Goal: Task Accomplishment & Management: Manage account settings

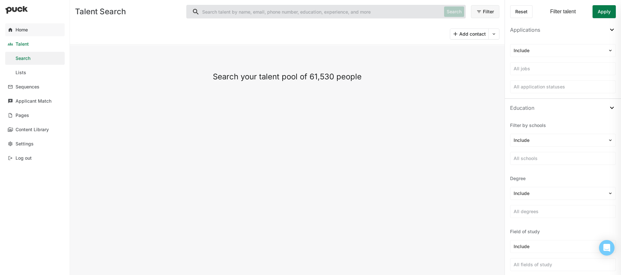
click at [33, 31] on link "Home" at bounding box center [34, 29] width 59 height 13
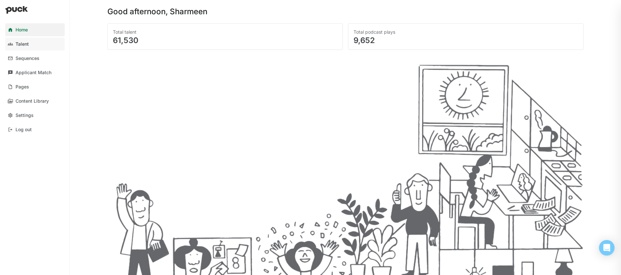
click at [29, 45] on link "Talent" at bounding box center [34, 44] width 59 height 13
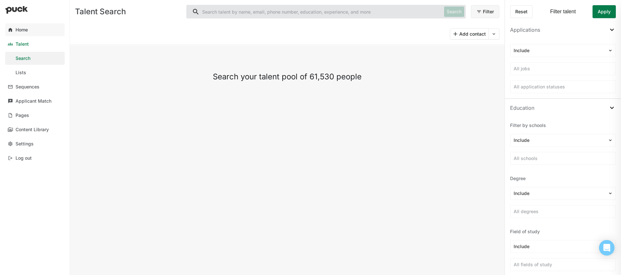
click at [39, 33] on link "Home" at bounding box center [34, 29] width 59 height 13
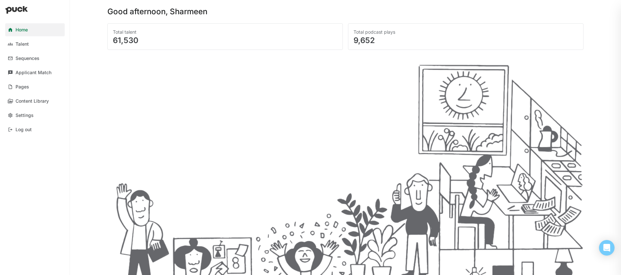
click at [201, 38] on div "61,530" at bounding box center [225, 41] width 224 height 8
click at [45, 72] on div "Applicant Match" at bounding box center [34, 72] width 36 height 5
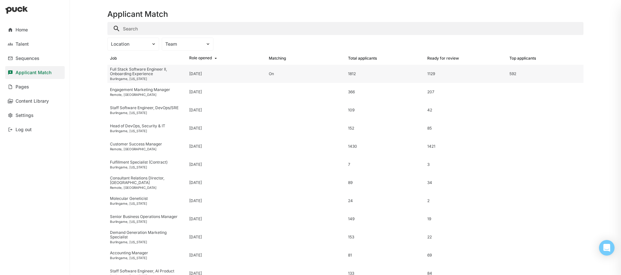
click at [148, 78] on div "Burlingame, [US_STATE]" at bounding box center [147, 79] width 74 height 4
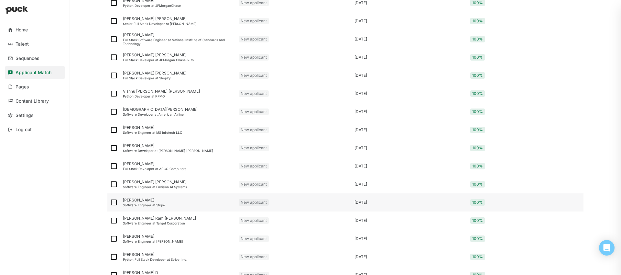
scroll to position [793, 0]
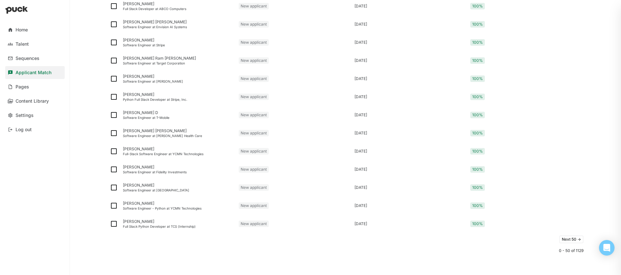
click at [561, 236] on button "Next 50 ->" at bounding box center [571, 239] width 24 height 8
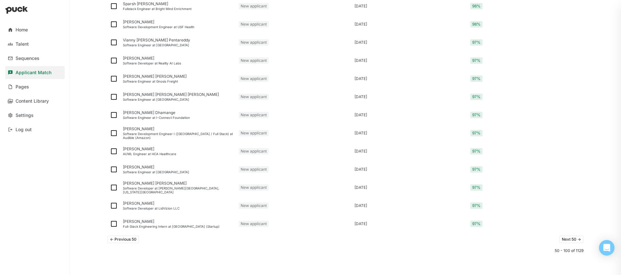
click at [569, 239] on button "Next 50 ->" at bounding box center [571, 239] width 24 height 8
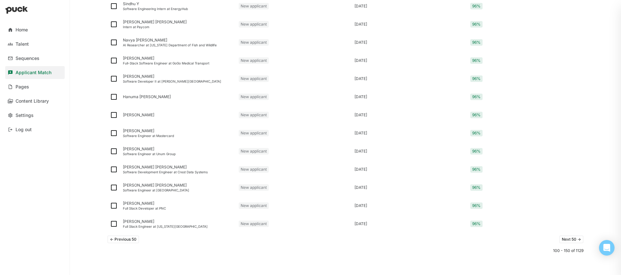
click at [121, 237] on button "<- Previous 50" at bounding box center [123, 239] width 32 height 8
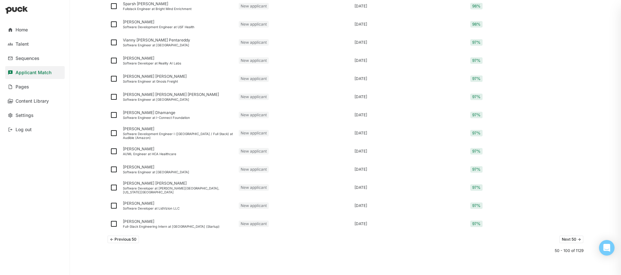
click at [123, 240] on button "<- Previous 50" at bounding box center [123, 239] width 32 height 8
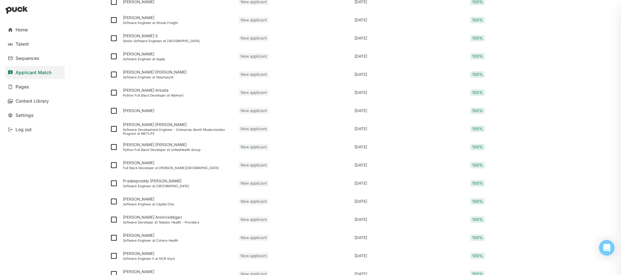
scroll to position [0, 0]
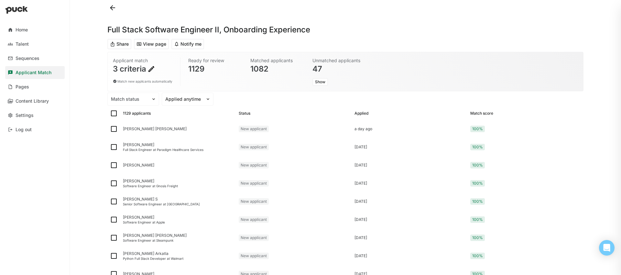
click at [484, 113] on div "Match score" at bounding box center [481, 113] width 23 height 5
click at [183, 96] on div at bounding box center [183, 99] width 37 height 7
click at [143, 100] on div at bounding box center [129, 99] width 37 height 7
click at [187, 98] on div at bounding box center [183, 99] width 37 height 7
click at [220, 87] on div "Ready for review 1129" at bounding box center [215, 72] width 58 height 34
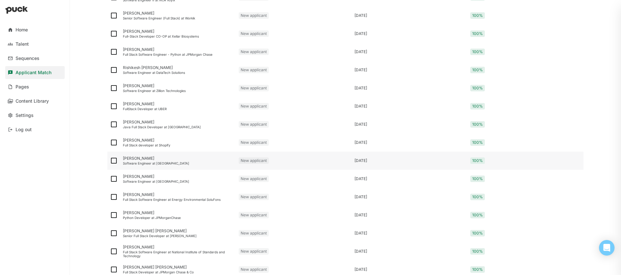
scroll to position [793, 0]
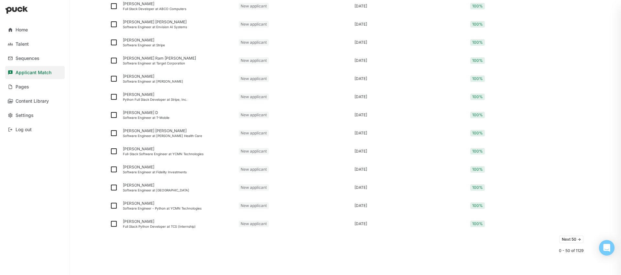
click at [571, 241] on button "Next 50 ->" at bounding box center [571, 239] width 24 height 8
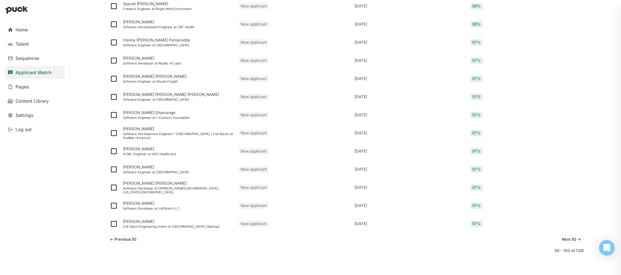
click at [571, 241] on button "Next 50 ->" at bounding box center [571, 239] width 24 height 8
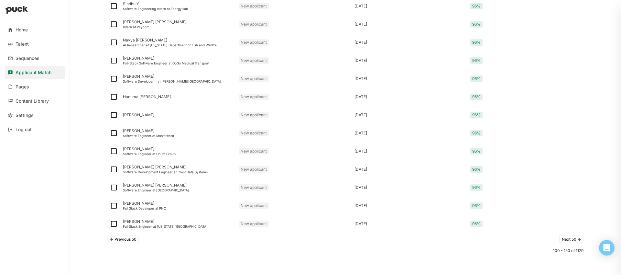
click at [571, 241] on button "Next 50 ->" at bounding box center [571, 239] width 24 height 8
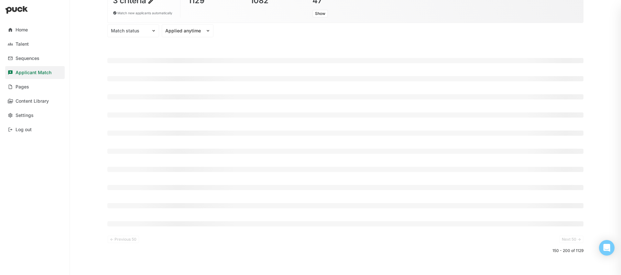
scroll to position [68, 0]
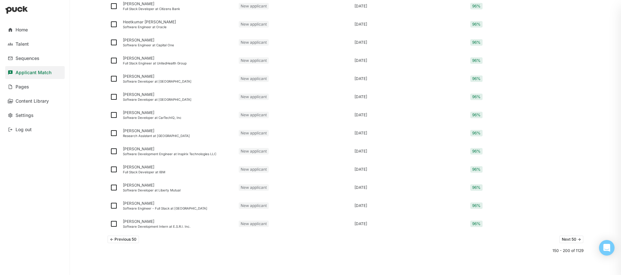
click at [571, 241] on button "Next 50 ->" at bounding box center [571, 239] width 24 height 8
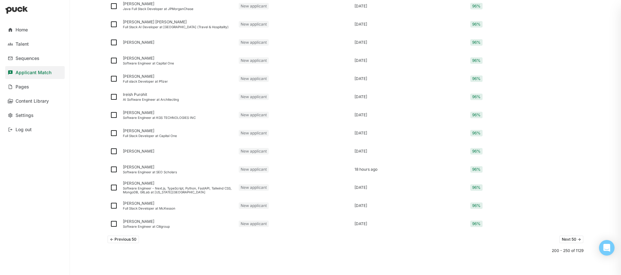
click at [571, 241] on button "Next 50 ->" at bounding box center [571, 239] width 24 height 8
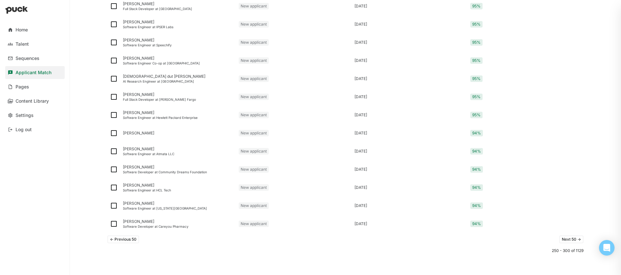
click at [571, 241] on button "Next 50 ->" at bounding box center [571, 239] width 24 height 8
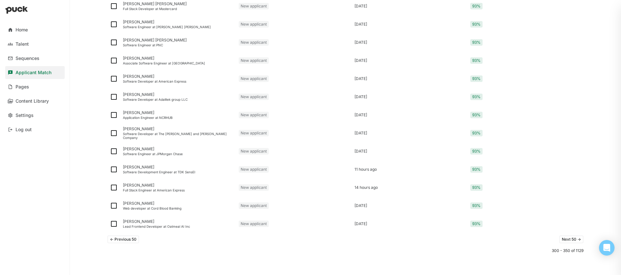
click at [571, 241] on button "Next 50 ->" at bounding box center [571, 239] width 24 height 8
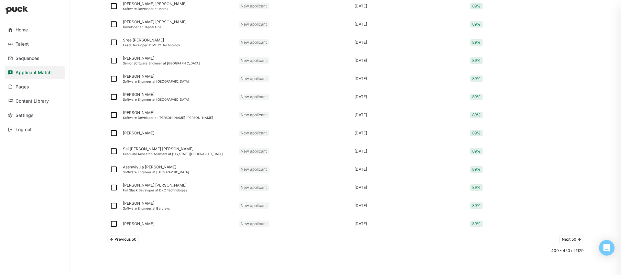
click at [571, 241] on button "Next 50 ->" at bounding box center [571, 239] width 24 height 8
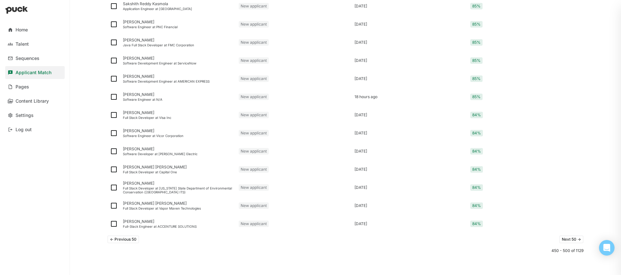
click at [571, 241] on button "Next 50 ->" at bounding box center [571, 239] width 24 height 8
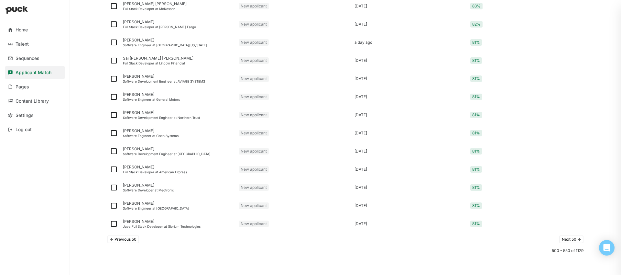
click at [571, 241] on button "Next 50 ->" at bounding box center [571, 239] width 24 height 8
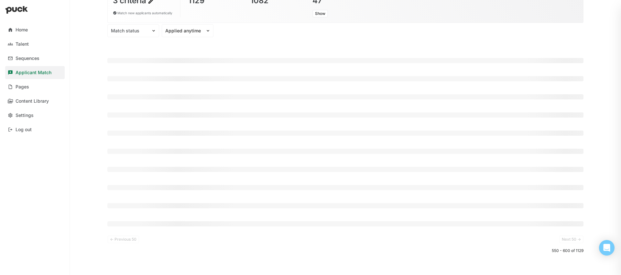
scroll to position [793, 0]
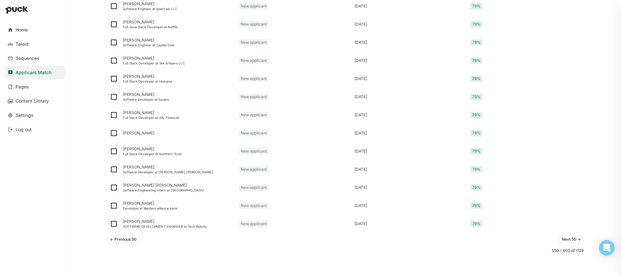
click at [559, 235] on button "Next 50 ->" at bounding box center [571, 239] width 24 height 8
click at [561, 238] on button "Next 50 ->" at bounding box center [571, 239] width 24 height 8
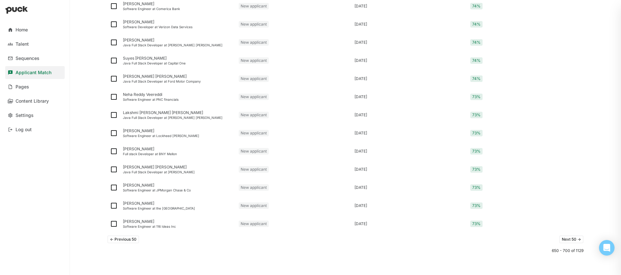
click at [561, 238] on button "Next 50 ->" at bounding box center [571, 239] width 24 height 8
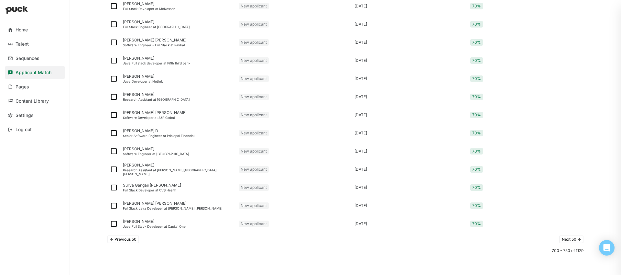
click at [561, 238] on button "Next 50 ->" at bounding box center [571, 239] width 24 height 8
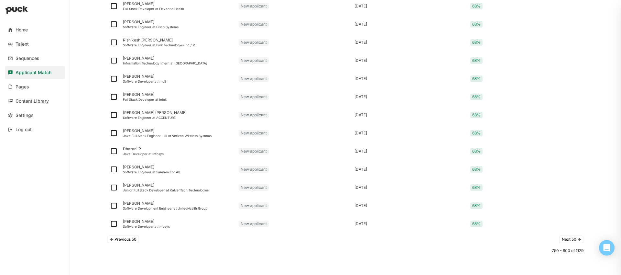
click at [561, 238] on button "Next 50 ->" at bounding box center [571, 239] width 24 height 8
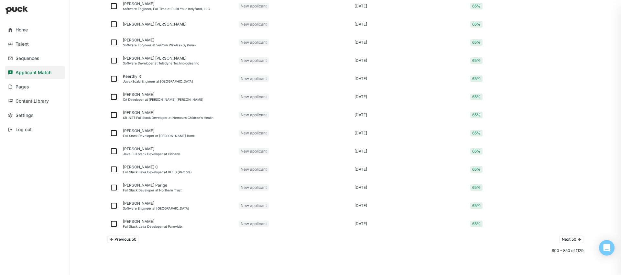
click at [561, 238] on button "Next 50 ->" at bounding box center [571, 239] width 24 height 8
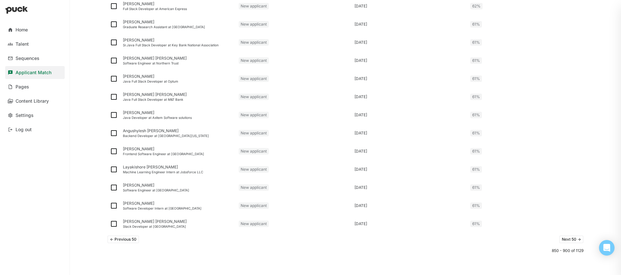
click at [561, 238] on button "Next 50 ->" at bounding box center [571, 239] width 24 height 8
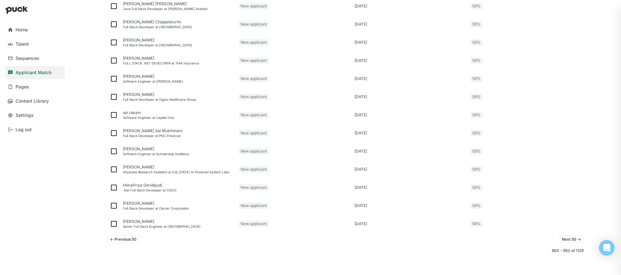
click at [561, 238] on button "Next 50 ->" at bounding box center [571, 239] width 24 height 8
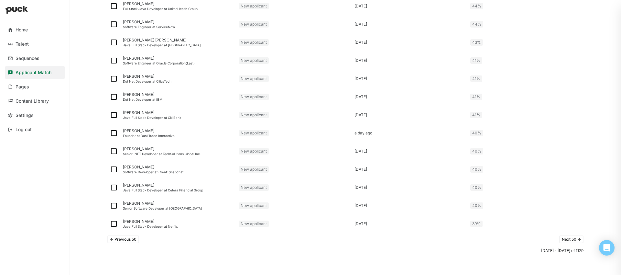
click at [561, 238] on button "Next 50 ->" at bounding box center [571, 239] width 24 height 8
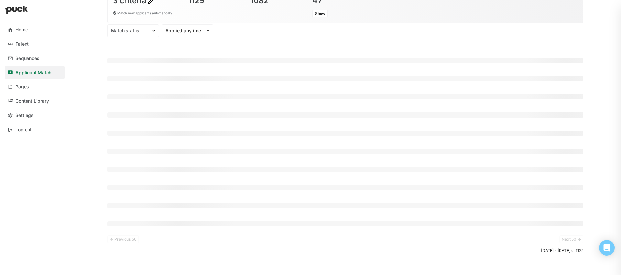
scroll to position [793, 0]
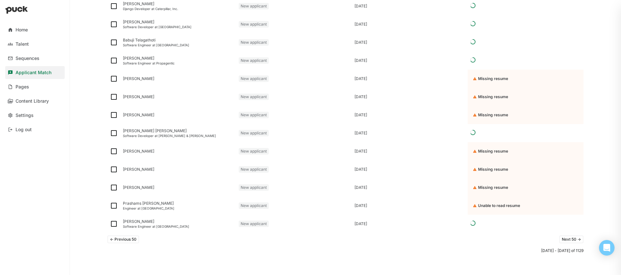
click at [561, 238] on button "Next 50 ->" at bounding box center [571, 239] width 24 height 8
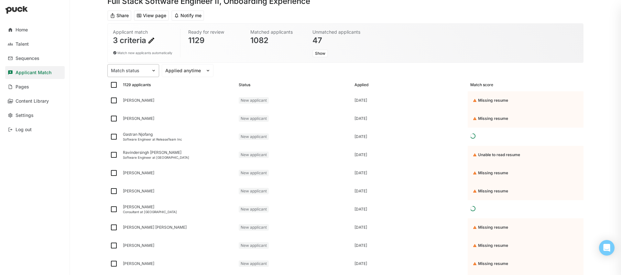
scroll to position [0, 0]
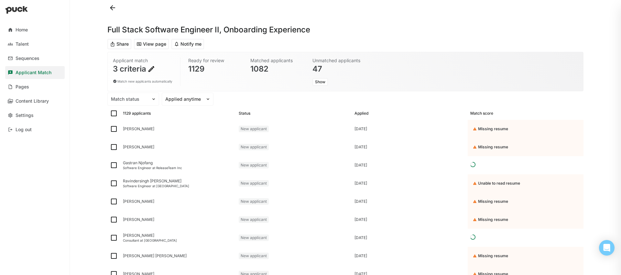
click at [113, 114] on img at bounding box center [114, 113] width 8 height 8
click at [110, 113] on input "checkbox" at bounding box center [110, 113] width 0 height 0
checkbox input "true"
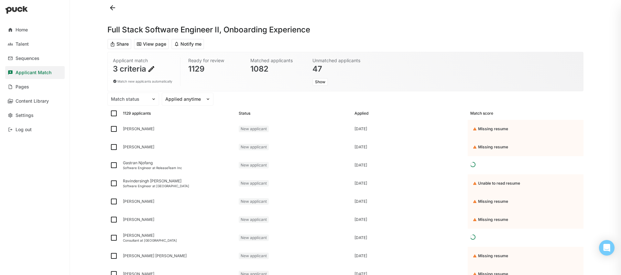
checkbox input "true"
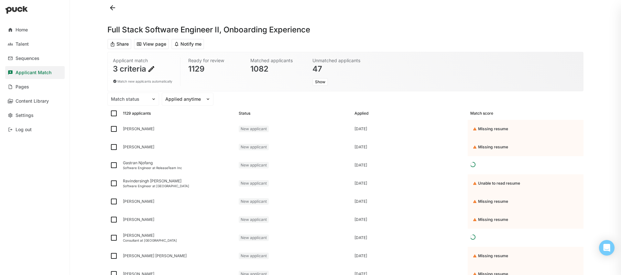
checkbox input "true"
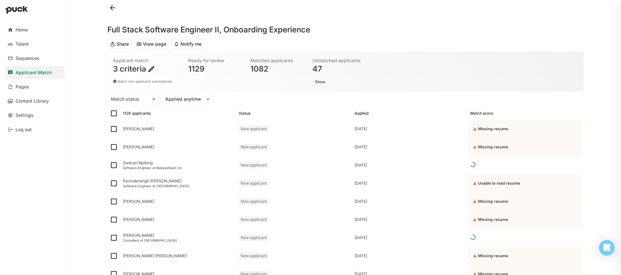
checkbox input "true"
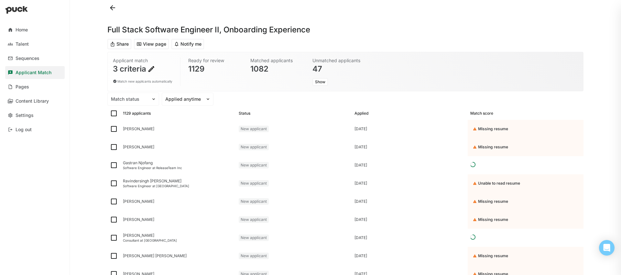
checkbox input "true"
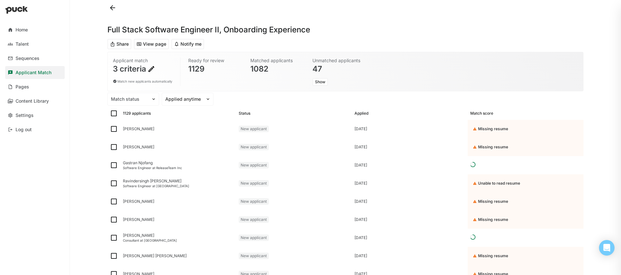
checkbox input "true"
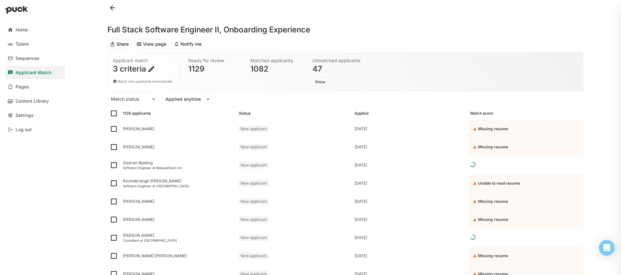
checkbox input "true"
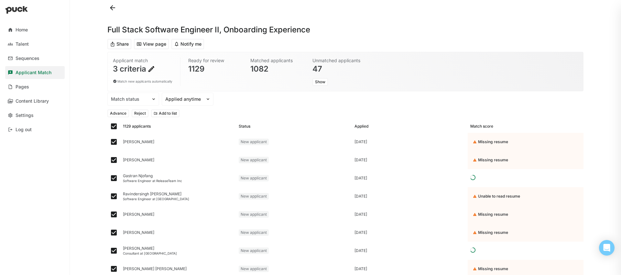
click at [115, 126] on img at bounding box center [114, 126] width 8 height 8
click at [110, 126] on input "checkbox" at bounding box center [110, 126] width 0 height 0
checkbox input "false"
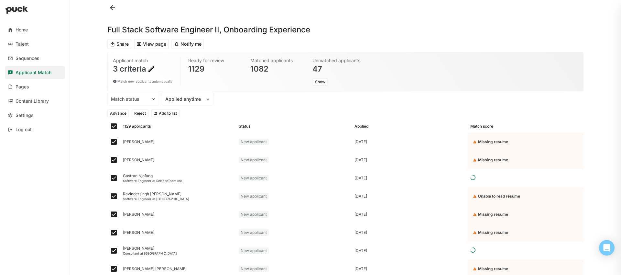
checkbox input "false"
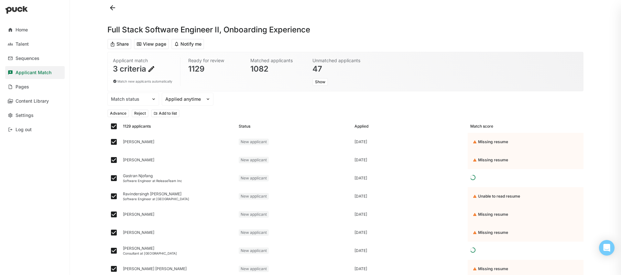
checkbox input "false"
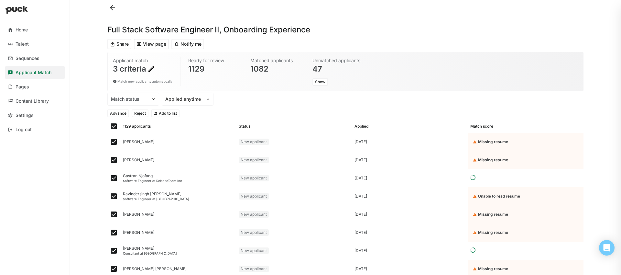
checkbox input "false"
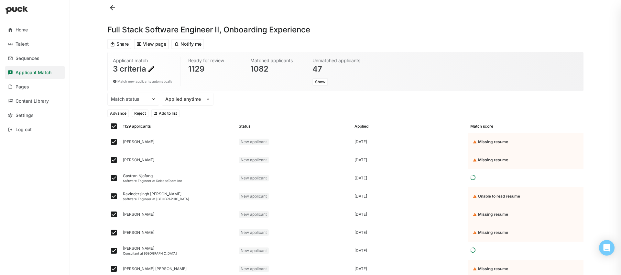
checkbox input "false"
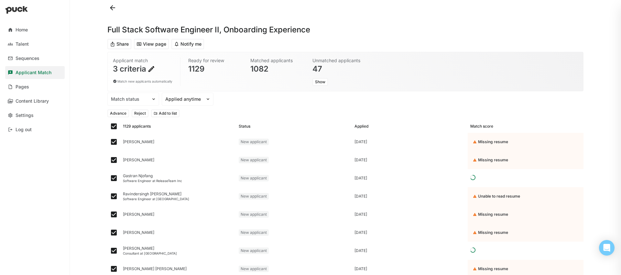
checkbox input "false"
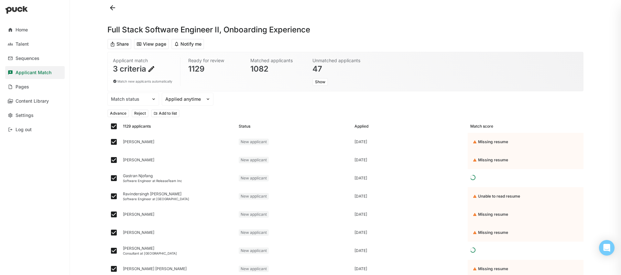
checkbox input "false"
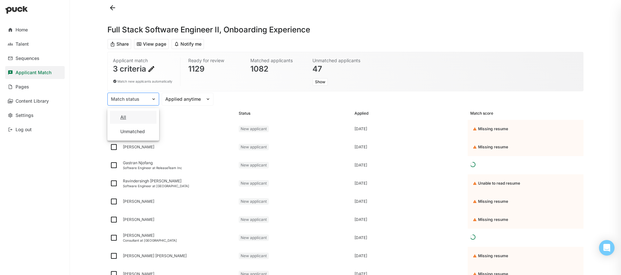
click at [140, 102] on div at bounding box center [129, 99] width 37 height 7
click at [82, 131] on div "Home Talent Sequences Applicant Match Pages Content Library Settings Log out Fu…" at bounding box center [310, 137] width 621 height 275
click at [114, 128] on img at bounding box center [114, 129] width 8 height 8
click at [110, 129] on input "checkbox" at bounding box center [110, 129] width 0 height 0
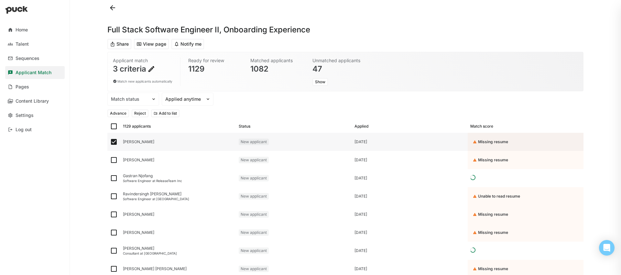
click at [115, 144] on img at bounding box center [114, 142] width 8 height 8
click at [110, 142] on input "checkbox" at bounding box center [110, 142] width 0 height 0
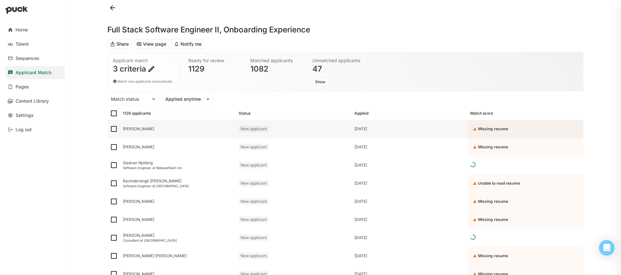
click at [114, 125] on img at bounding box center [114, 129] width 8 height 8
click at [110, 129] on input "checkbox" at bounding box center [110, 129] width 0 height 0
checkbox input "true"
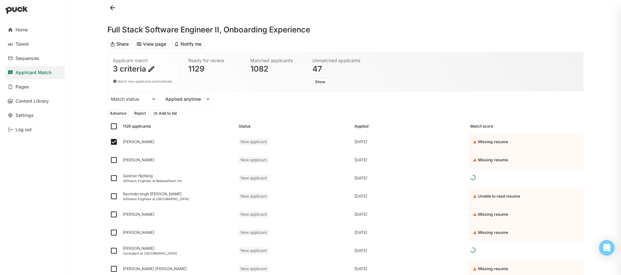
click at [113, 127] on img at bounding box center [114, 126] width 8 height 8
click at [110, 126] on input "checkbox" at bounding box center [110, 126] width 0 height 0
checkbox input "true"
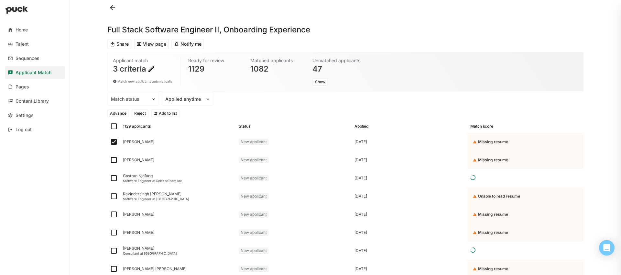
checkbox input "true"
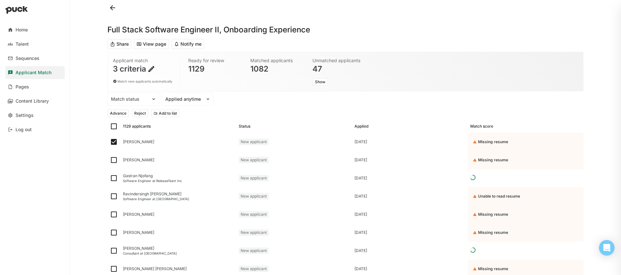
checkbox input "true"
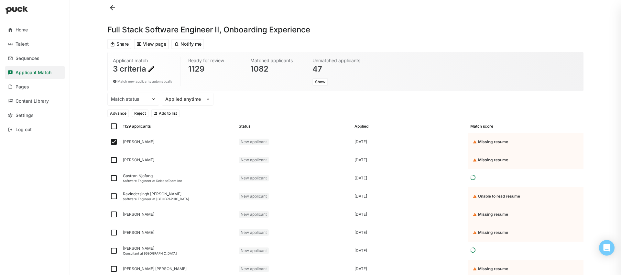
checkbox input "true"
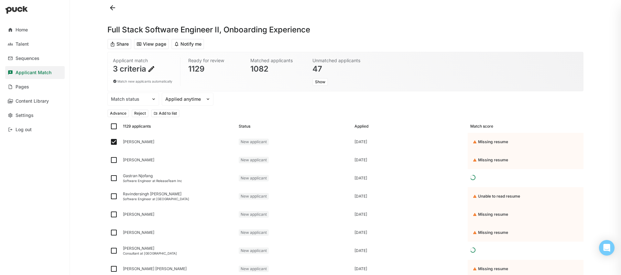
checkbox input "true"
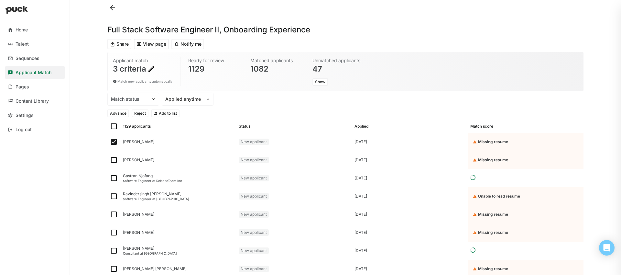
checkbox input "true"
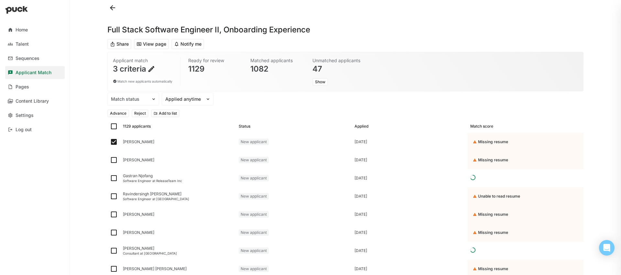
checkbox input "true"
click at [114, 126] on img at bounding box center [114, 126] width 8 height 8
click at [110, 126] on input "checkbox" at bounding box center [110, 126] width 0 height 0
checkbox input "false"
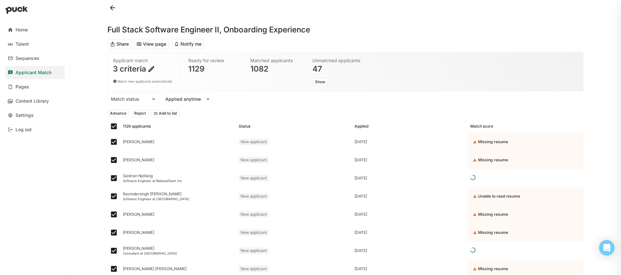
checkbox input "false"
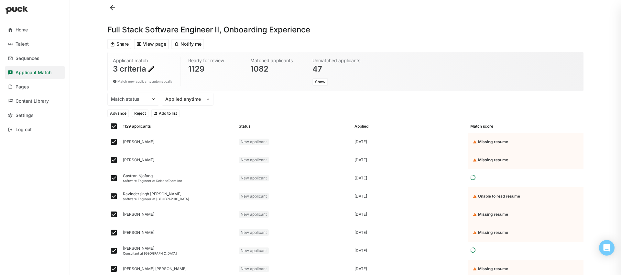
checkbox input "false"
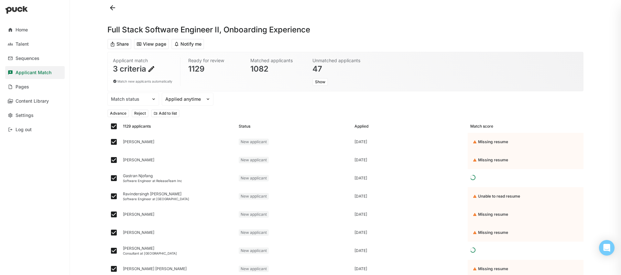
checkbox input "false"
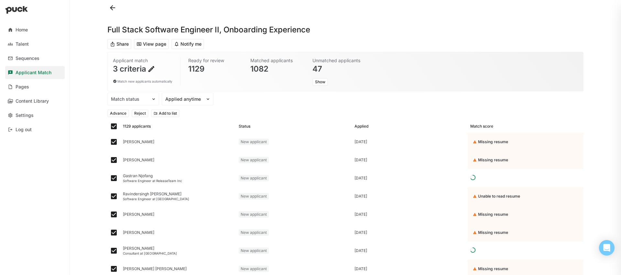
checkbox input "false"
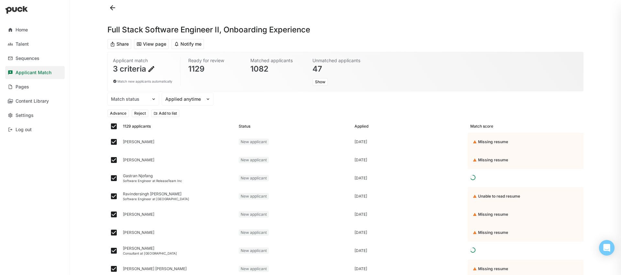
checkbox input "false"
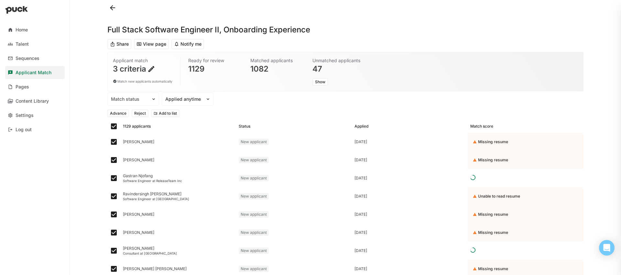
checkbox input "false"
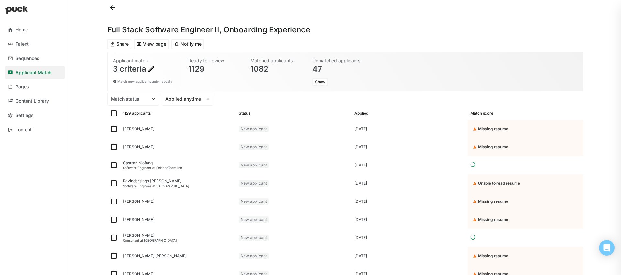
click at [114, 126] on img at bounding box center [114, 129] width 8 height 8
click at [110, 129] on input "checkbox" at bounding box center [110, 129] width 0 height 0
checkbox input "true"
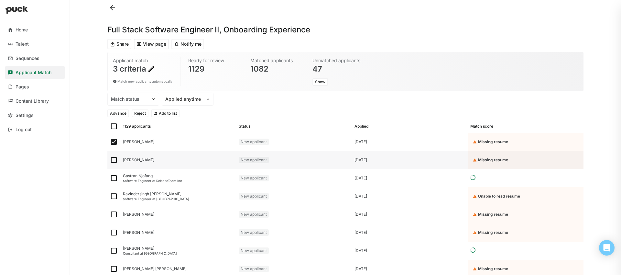
click at [115, 156] on img at bounding box center [114, 160] width 8 height 8
click at [110, 160] on input "checkbox" at bounding box center [110, 160] width 0 height 0
checkbox input "true"
click at [113, 177] on img at bounding box center [114, 178] width 8 height 8
click at [110, 178] on input "checkbox" at bounding box center [110, 178] width 0 height 0
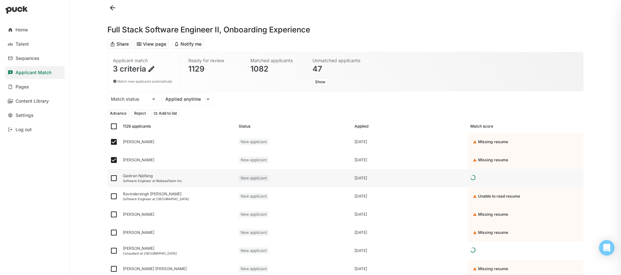
checkbox input "true"
click at [115, 196] on img at bounding box center [114, 196] width 8 height 8
click at [110, 196] on input "checkbox" at bounding box center [110, 196] width 0 height 0
checkbox input "true"
click at [115, 214] on img at bounding box center [114, 214] width 8 height 8
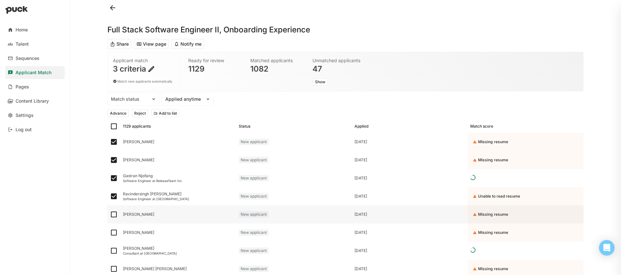
click at [110, 214] on input "checkbox" at bounding box center [110, 214] width 0 height 0
checkbox input "true"
click at [116, 240] on div at bounding box center [113, 232] width 13 height 18
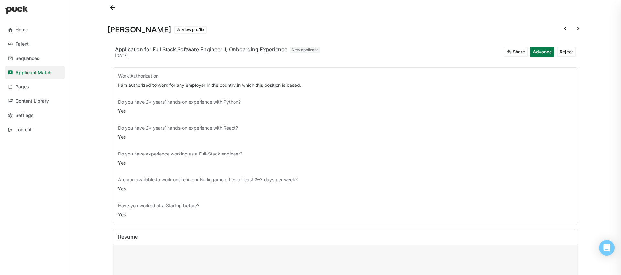
click at [114, 233] on div "Resume" at bounding box center [345, 237] width 465 height 16
click at [112, 8] on button at bounding box center [112, 8] width 10 height 10
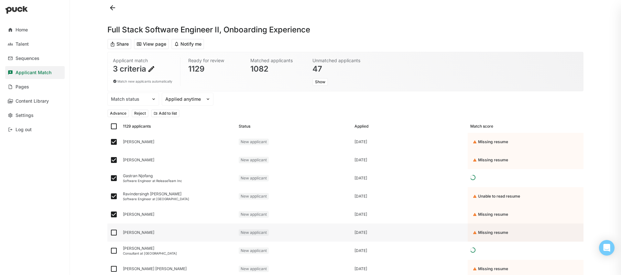
click at [111, 234] on img at bounding box center [114, 232] width 8 height 8
click at [110, 232] on input "checkbox" at bounding box center [110, 232] width 0 height 0
checkbox input "true"
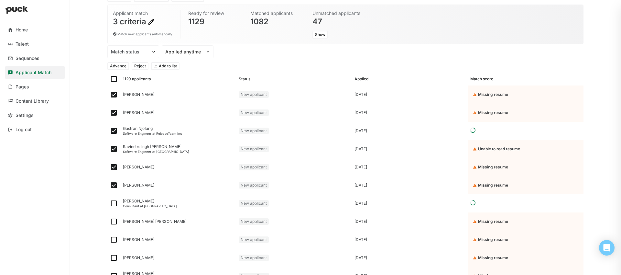
scroll to position [53, 0]
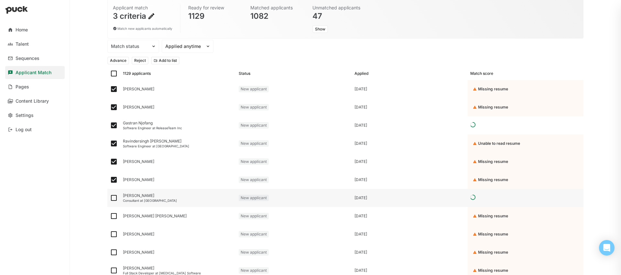
click at [116, 199] on img at bounding box center [114, 198] width 8 height 8
click at [110, 198] on input "checkbox" at bounding box center [110, 198] width 0 height 0
checkbox input "true"
click at [114, 217] on img at bounding box center [114, 216] width 8 height 8
click at [110, 216] on input "checkbox" at bounding box center [110, 216] width 0 height 0
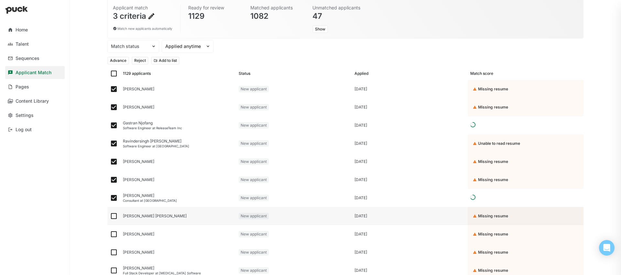
checkbox input "true"
click at [114, 236] on img at bounding box center [114, 234] width 8 height 8
click at [110, 234] on input "checkbox" at bounding box center [110, 234] width 0 height 0
checkbox input "true"
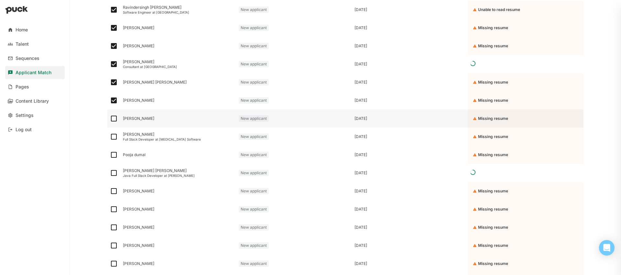
click at [113, 118] on img at bounding box center [114, 118] width 8 height 8
click at [110, 118] on input "checkbox" at bounding box center [110, 118] width 0 height 0
checkbox input "true"
click at [112, 140] on img at bounding box center [114, 137] width 8 height 8
click at [110, 137] on input "checkbox" at bounding box center [110, 136] width 0 height 0
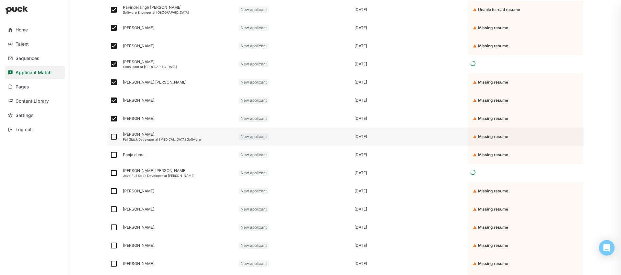
checkbox input "true"
click at [114, 152] on img at bounding box center [114, 155] width 8 height 8
click at [110, 155] on input "checkbox" at bounding box center [110, 155] width 0 height 0
checkbox input "true"
click at [116, 176] on img at bounding box center [114, 173] width 8 height 8
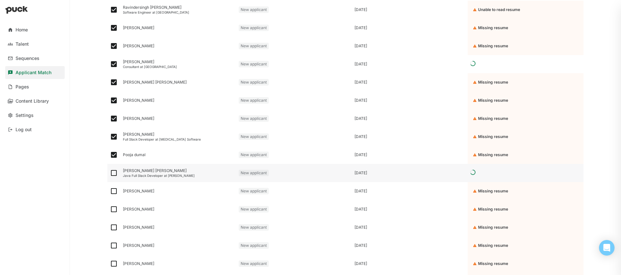
click at [110, 173] on input "checkbox" at bounding box center [110, 173] width 0 height 0
checkbox input "true"
click at [115, 191] on img at bounding box center [114, 191] width 8 height 8
click at [110, 191] on input "checkbox" at bounding box center [110, 191] width 0 height 0
checkbox input "true"
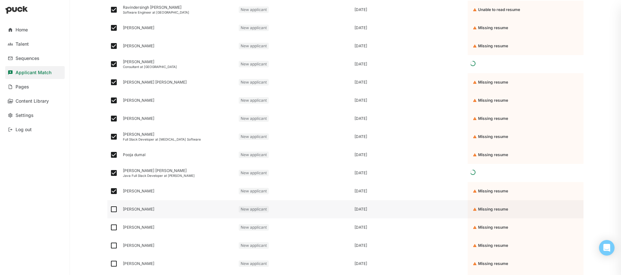
click at [114, 207] on img at bounding box center [114, 209] width 8 height 8
click at [110, 209] on input "checkbox" at bounding box center [110, 209] width 0 height 0
checkbox input "true"
click at [114, 229] on img at bounding box center [114, 227] width 8 height 8
click at [110, 227] on input "checkbox" at bounding box center [110, 227] width 0 height 0
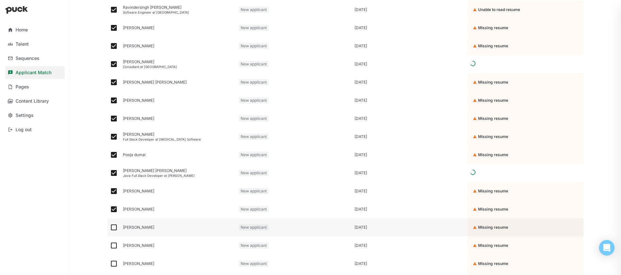
checkbox input "true"
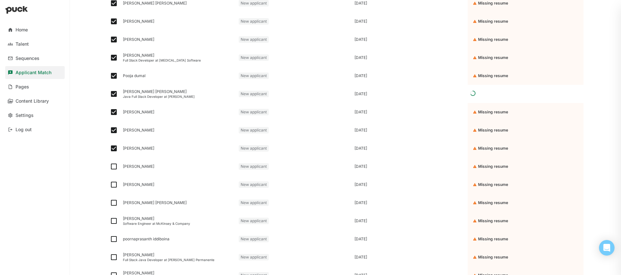
scroll to position [410, 0]
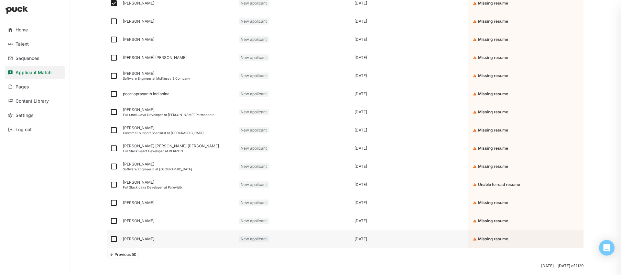
click at [115, 237] on img at bounding box center [114, 239] width 8 height 8
click at [110, 239] on input "checkbox" at bounding box center [110, 239] width 0 height 0
checkbox input "true"
click at [113, 220] on img at bounding box center [114, 221] width 8 height 8
click at [110, 221] on input "checkbox" at bounding box center [110, 221] width 0 height 0
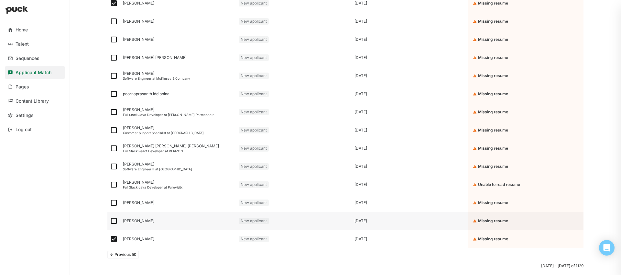
checkbox input "true"
click at [112, 202] on img at bounding box center [114, 203] width 8 height 8
click at [110, 202] on input "checkbox" at bounding box center [110, 202] width 0 height 0
checkbox input "true"
click at [111, 177] on div at bounding box center [113, 184] width 13 height 18
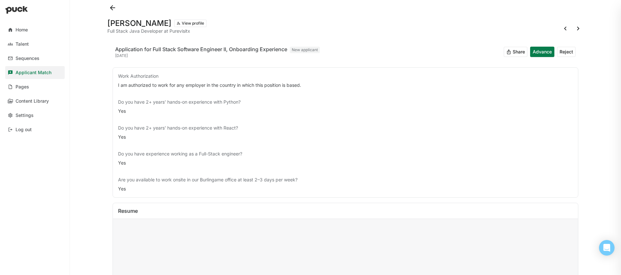
click at [107, 9] on button at bounding box center [112, 8] width 10 height 10
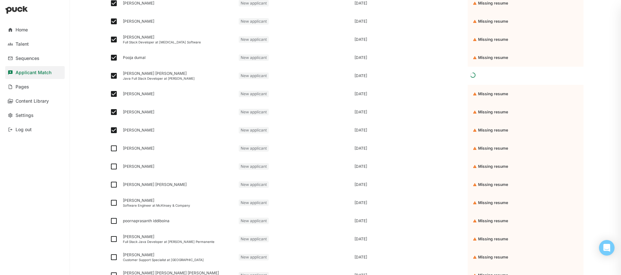
scroll to position [425, 0]
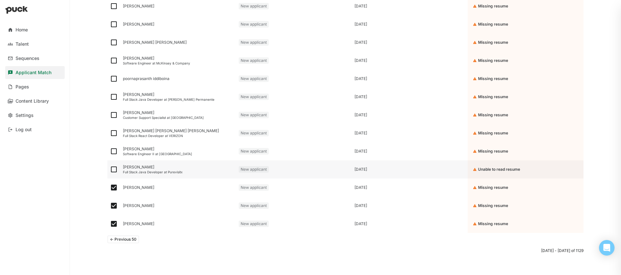
click at [114, 169] on img at bounding box center [114, 169] width 8 height 8
click at [110, 169] on input "checkbox" at bounding box center [110, 169] width 0 height 0
checkbox input "true"
click at [113, 151] on img at bounding box center [114, 151] width 8 height 8
click at [110, 151] on input "checkbox" at bounding box center [110, 151] width 0 height 0
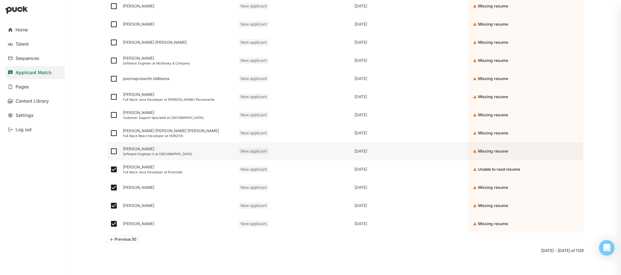
checkbox input "true"
click at [111, 134] on img at bounding box center [114, 133] width 8 height 8
click at [110, 133] on input "checkbox" at bounding box center [110, 133] width 0 height 0
checkbox input "true"
click at [112, 117] on img at bounding box center [114, 115] width 8 height 8
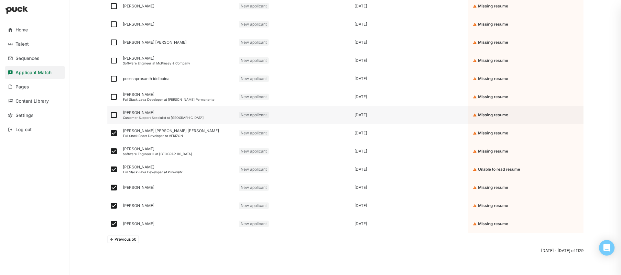
click at [110, 115] on input "checkbox" at bounding box center [110, 115] width 0 height 0
checkbox input "true"
click at [113, 96] on img at bounding box center [114, 97] width 8 height 8
click at [110, 97] on input "checkbox" at bounding box center [110, 97] width 0 height 0
checkbox input "true"
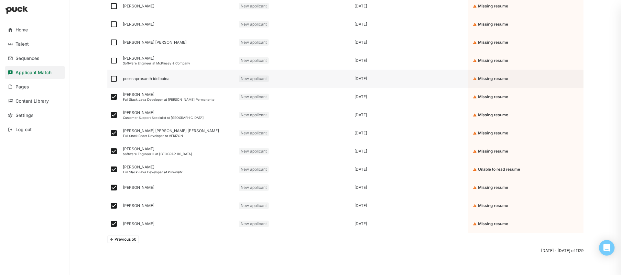
click at [112, 74] on div at bounding box center [113, 79] width 13 height 18
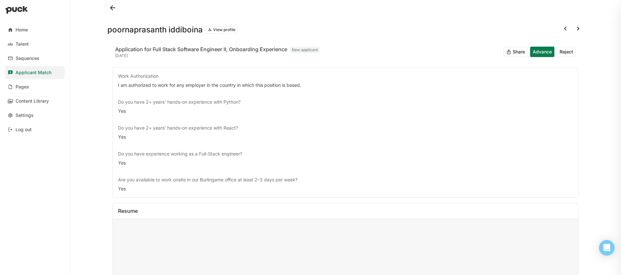
click at [116, 10] on button at bounding box center [112, 8] width 10 height 10
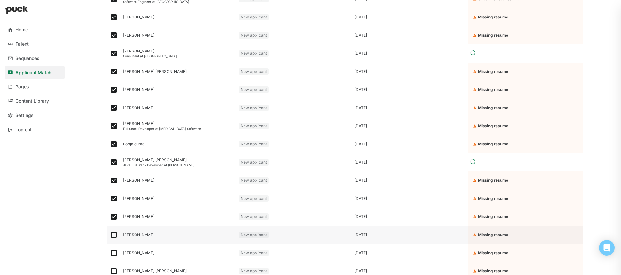
click at [113, 240] on div at bounding box center [113, 234] width 13 height 18
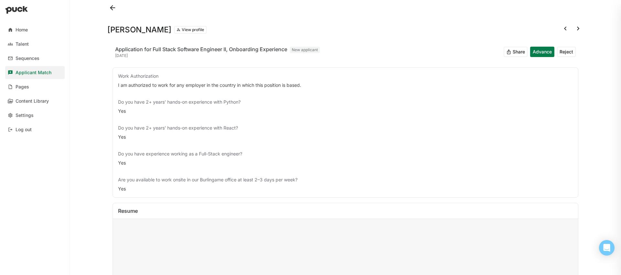
click at [110, 13] on div at bounding box center [345, 8] width 476 height 16
click at [111, 9] on button at bounding box center [112, 8] width 10 height 10
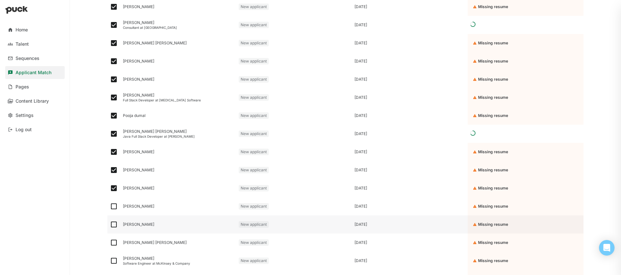
scroll to position [260, 0]
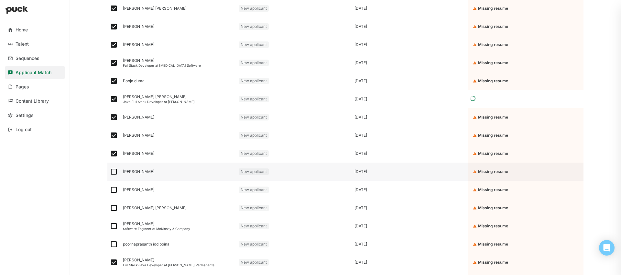
click at [115, 171] on img at bounding box center [114, 171] width 8 height 8
click at [110, 171] on input "checkbox" at bounding box center [110, 171] width 0 height 0
checkbox input "true"
click at [113, 192] on img at bounding box center [114, 190] width 8 height 8
click at [110, 190] on input "checkbox" at bounding box center [110, 189] width 0 height 0
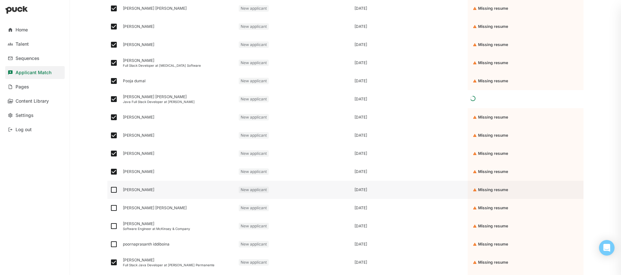
checkbox input "true"
click at [112, 204] on img at bounding box center [114, 208] width 8 height 8
click at [110, 208] on input "checkbox" at bounding box center [110, 208] width 0 height 0
checkbox input "true"
click at [115, 228] on img at bounding box center [114, 226] width 8 height 8
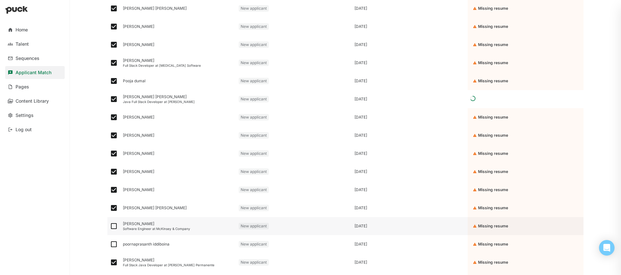
click at [110, 226] on input "checkbox" at bounding box center [110, 226] width 0 height 0
checkbox input "true"
click at [115, 243] on img at bounding box center [114, 244] width 8 height 8
click at [110, 244] on input "checkbox" at bounding box center [110, 244] width 0 height 0
checkbox input "true"
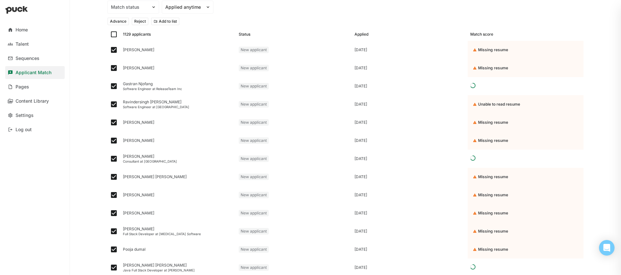
scroll to position [0, 0]
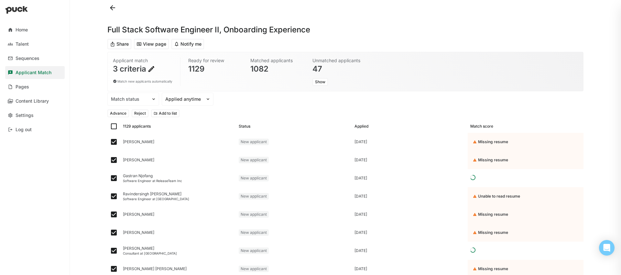
click at [135, 113] on button "Reject" at bounding box center [140, 113] width 17 height 8
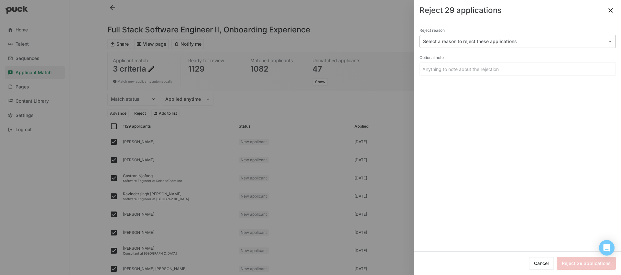
click at [444, 42] on div at bounding box center [513, 41] width 181 height 7
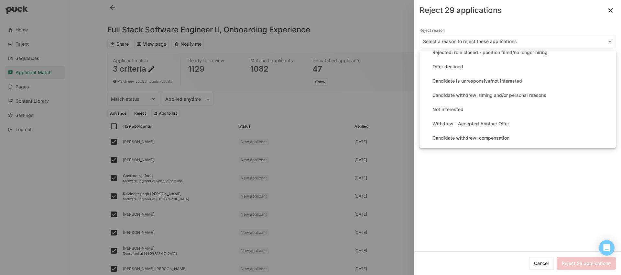
scroll to position [44, 0]
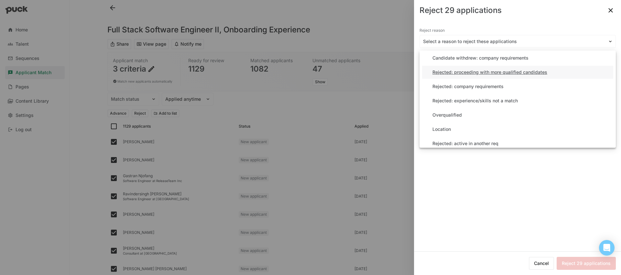
click at [474, 72] on div "Rejected: proceeding with more qualified candidates" at bounding box center [489, 72] width 115 height 5
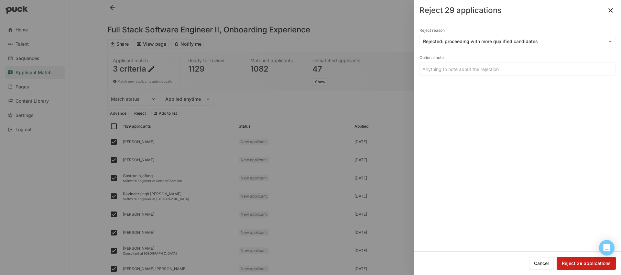
click at [590, 262] on button "Reject 29 applications" at bounding box center [585, 262] width 59 height 13
checkbox input "false"
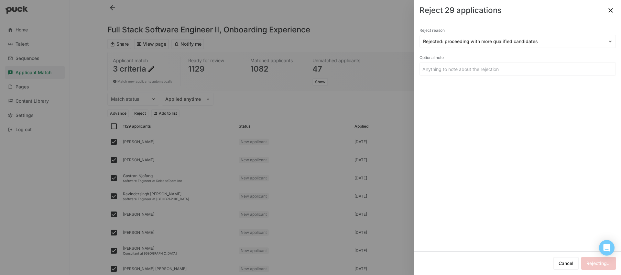
checkbox input "false"
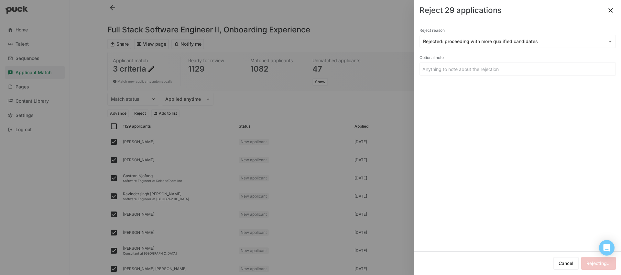
checkbox input "false"
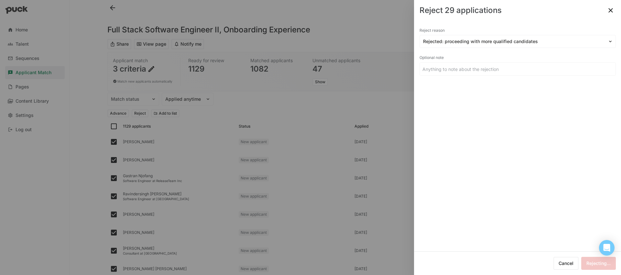
checkbox input "false"
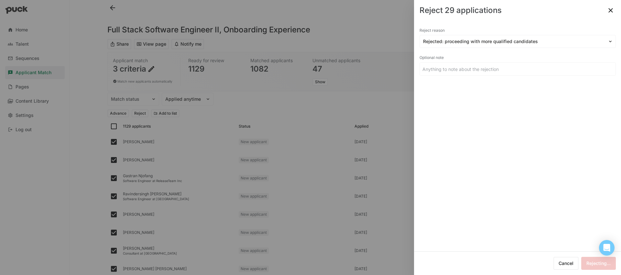
checkbox input "false"
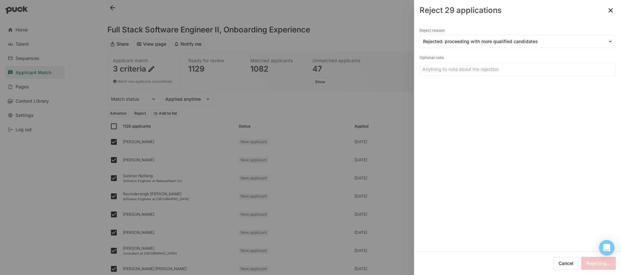
checkbox input "false"
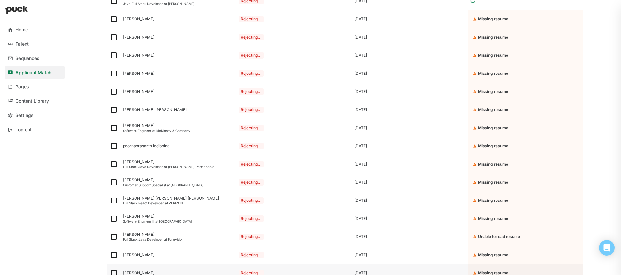
scroll to position [437, 0]
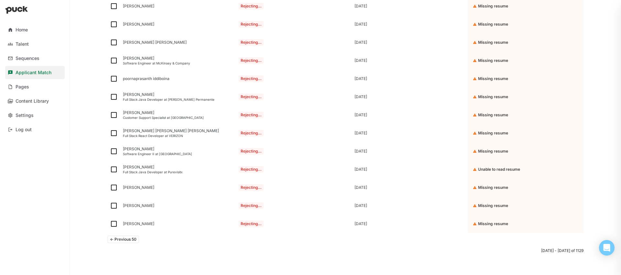
click at [119, 241] on button "<- Previous 50" at bounding box center [123, 239] width 32 height 8
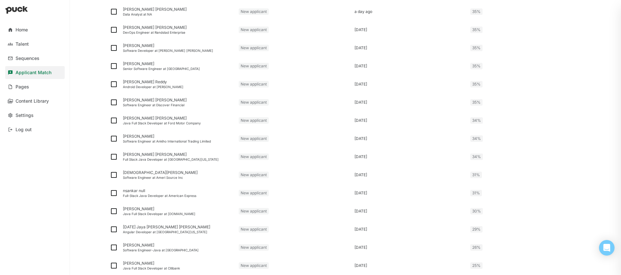
scroll to position [0, 0]
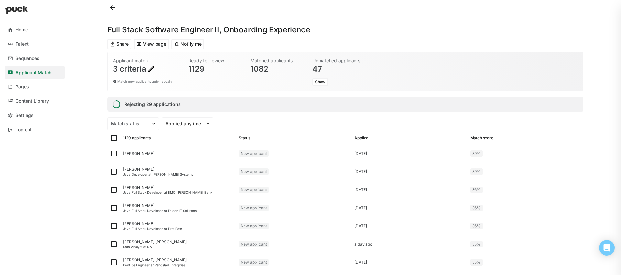
click at [113, 142] on div "1129 applicants Status Applied Match score" at bounding box center [345, 137] width 476 height 13
click at [113, 139] on img at bounding box center [114, 138] width 8 height 8
click at [110, 138] on input "checkbox" at bounding box center [110, 138] width 0 height 0
checkbox input "true"
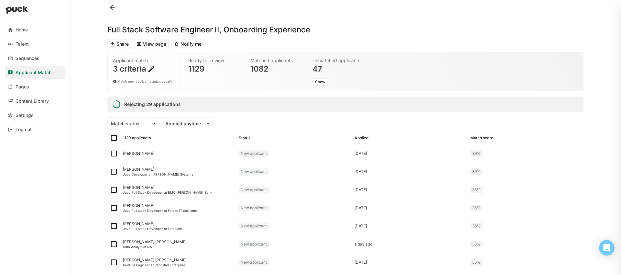
checkbox input "true"
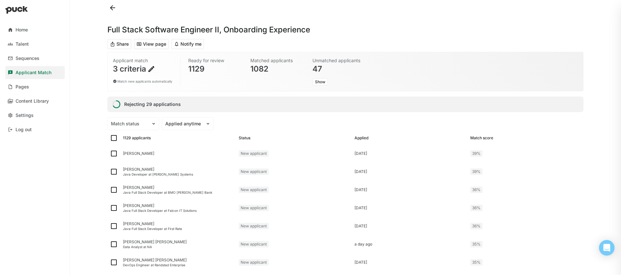
checkbox input "true"
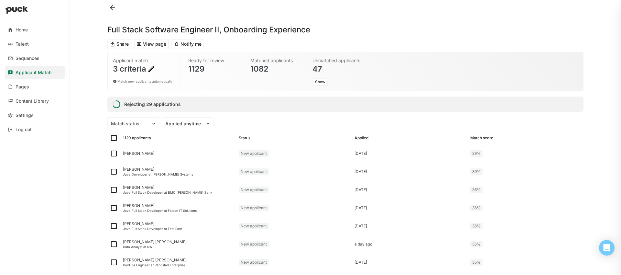
checkbox input "true"
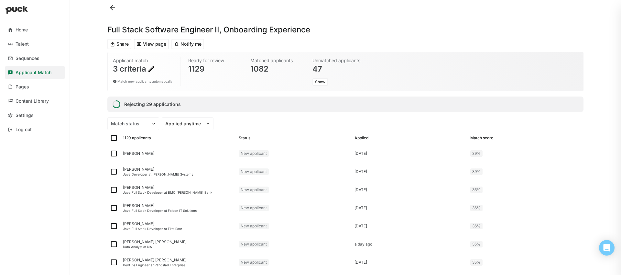
checkbox input "true"
